Goal: Find specific page/section: Find specific page/section

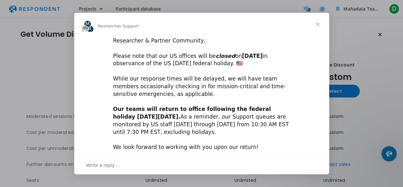
drag, startPoint x: 111, startPoint y: 58, endPoint x: 294, endPoint y: 129, distance: 196.2
click at [294, 129] on div "Researcher & Partner Community, ​ Please note that our US offices will be close…" at bounding box center [201, 110] width 255 height 147
drag, startPoint x: 329, startPoint y: 71, endPoint x: 330, endPoint y: 120, distance: 48.5
click at [330, 120] on div "Intercom messenger" at bounding box center [201, 93] width 403 height 187
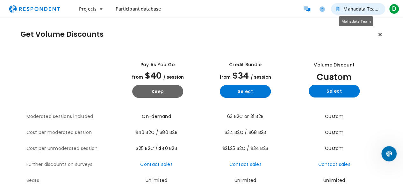
click at [369, 7] on span "Mahadata Team" at bounding box center [361, 9] width 35 height 6
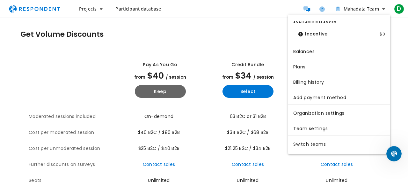
click at [87, 7] on md-backdrop at bounding box center [204, 93] width 408 height 187
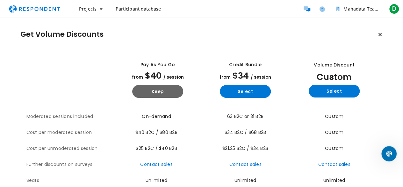
click at [87, 7] on span "Projects" at bounding box center [88, 9] width 18 height 6
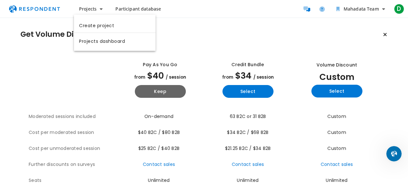
click at [129, 9] on md-backdrop at bounding box center [204, 93] width 408 height 187
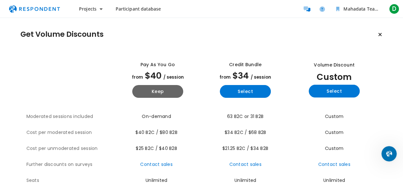
click at [129, 9] on span "Participant database" at bounding box center [138, 9] width 46 height 6
click at [132, 9] on span "Participant database" at bounding box center [138, 9] width 46 height 6
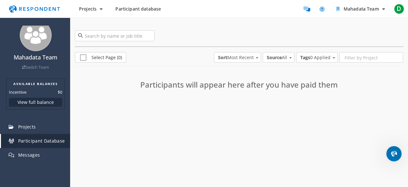
scroll to position [8, 0]
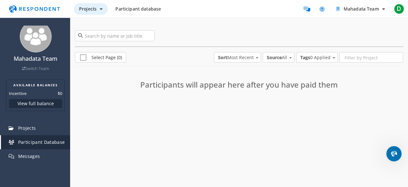
click at [94, 10] on span "Projects" at bounding box center [88, 9] width 18 height 6
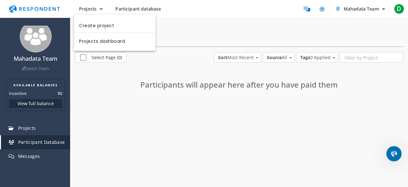
click at [225, 6] on md-backdrop at bounding box center [204, 93] width 408 height 187
